Goal: Task Accomplishment & Management: Manage account settings

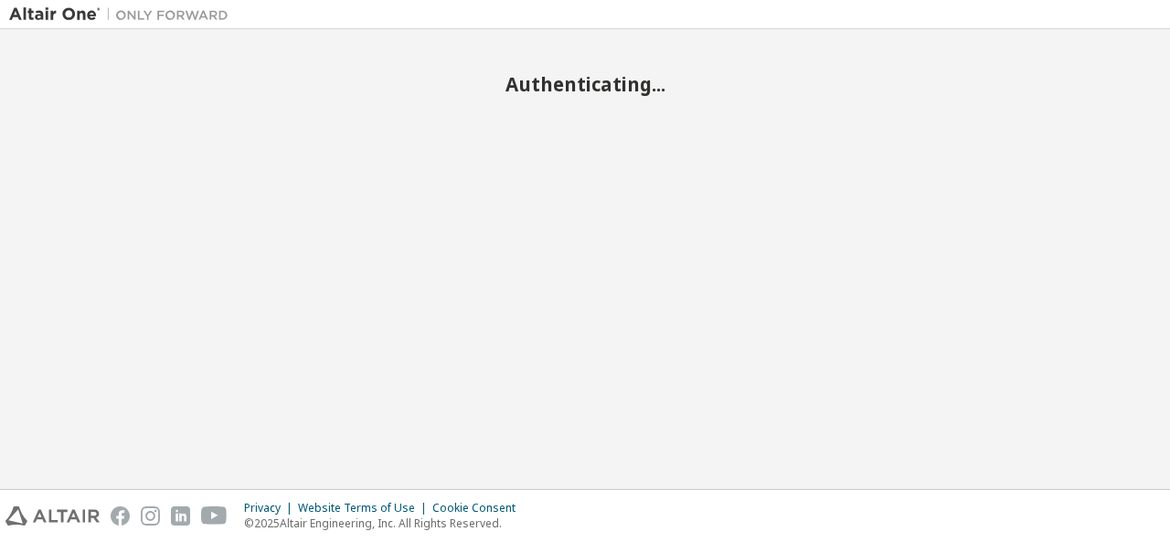
click at [952, 75] on h2 "Authenticating..." at bounding box center [585, 84] width 1152 height 24
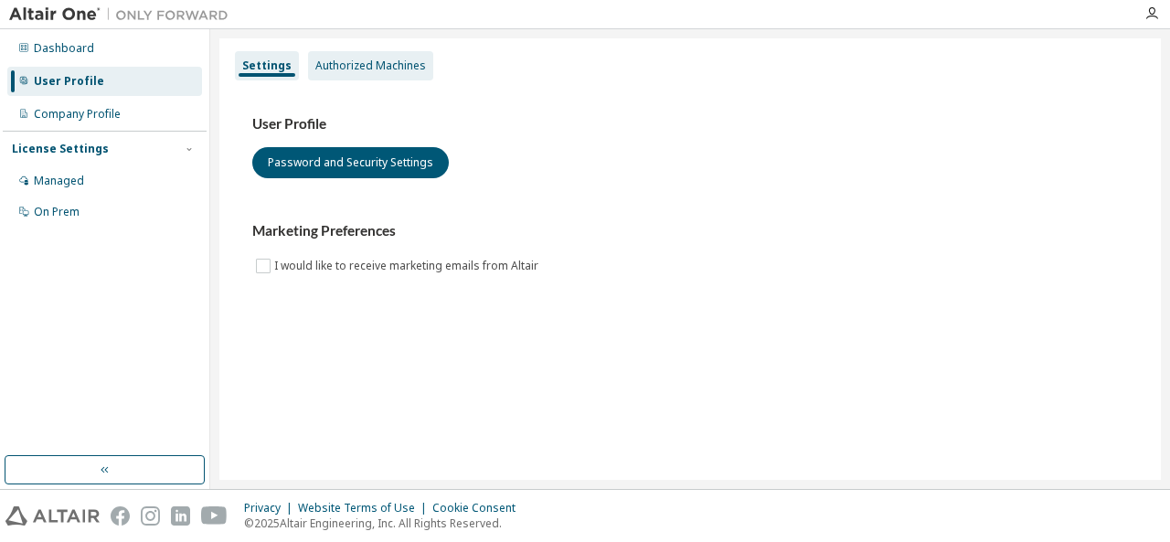
click at [346, 61] on div "Authorized Machines" at bounding box center [370, 65] width 111 height 15
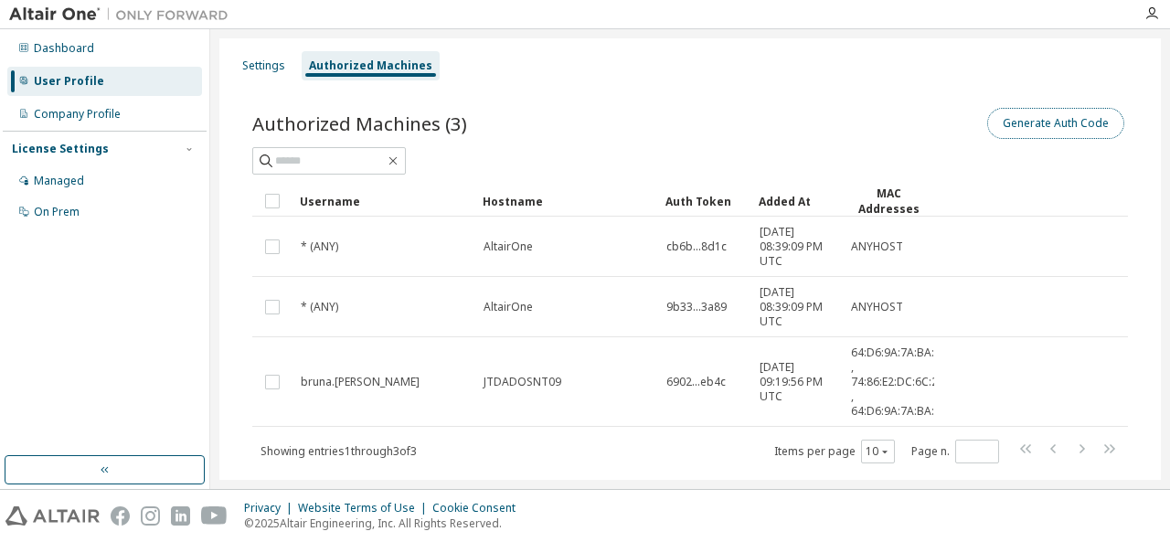
click at [1054, 133] on button "Generate Auth Code" at bounding box center [1055, 123] width 137 height 31
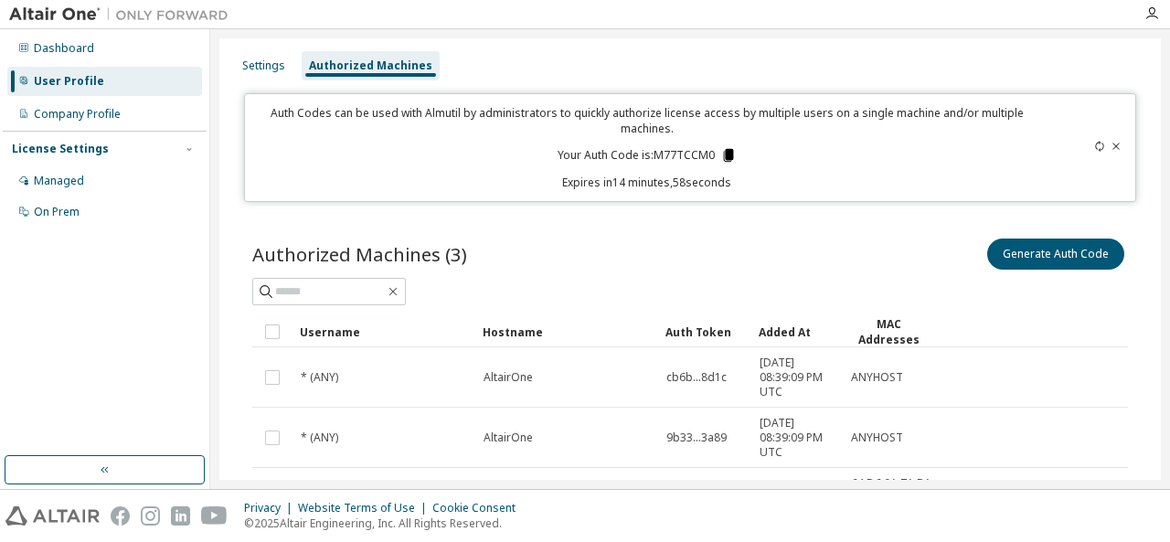
click at [725, 154] on icon at bounding box center [728, 155] width 10 height 13
